Goal: Navigation & Orientation: Find specific page/section

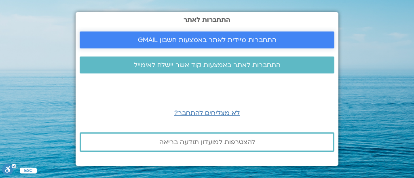
click at [222, 42] on span "התחברות מיידית לאתר באמצעות חשבון GMAIL" at bounding box center [207, 39] width 139 height 7
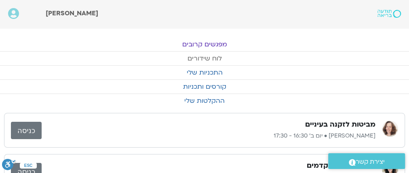
click at [212, 55] on link "לוח שידורים" at bounding box center [204, 59] width 409 height 14
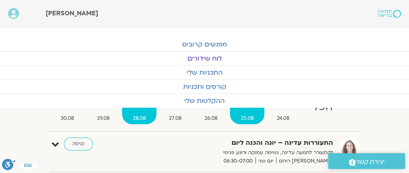
click at [136, 116] on span "28.08" at bounding box center [139, 118] width 34 height 8
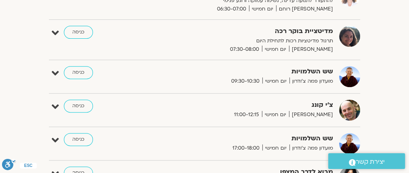
scroll to position [129, 0]
